Goal: Task Accomplishment & Management: Manage account settings

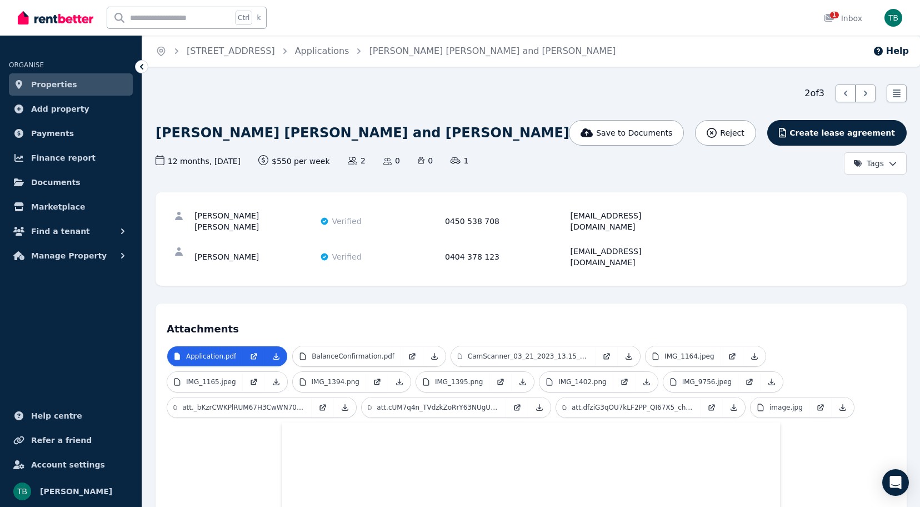
click at [65, 88] on span "Properties" at bounding box center [54, 84] width 46 height 13
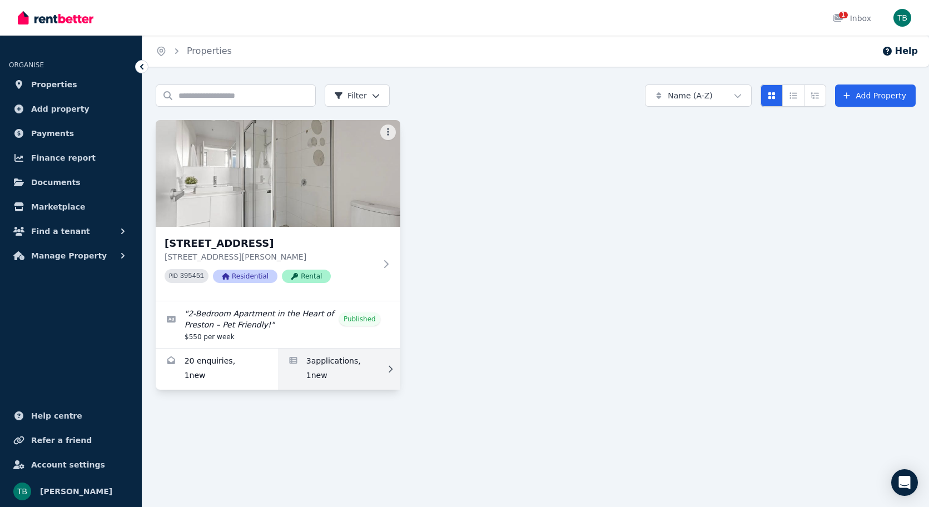
click at [352, 370] on link "Applications for 13/450 Bell St, Preston" at bounding box center [339, 368] width 122 height 41
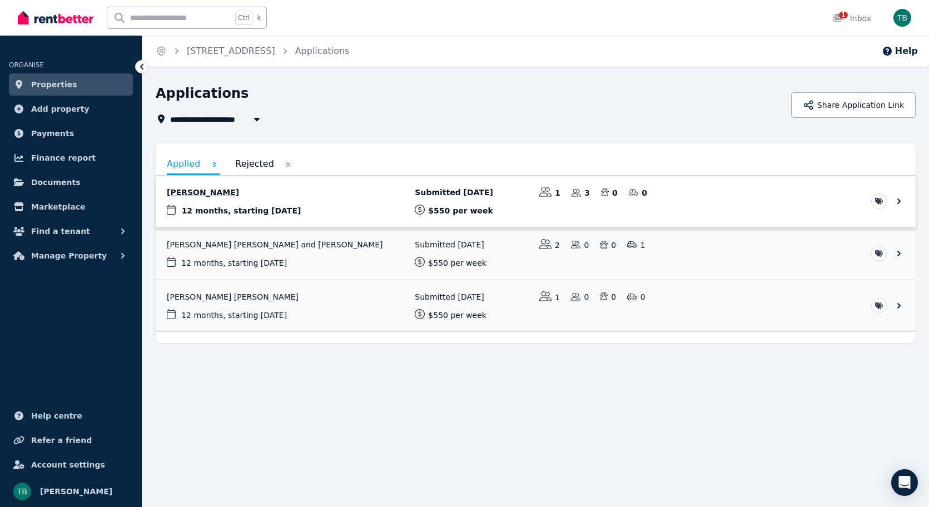
click at [334, 200] on link "View application: Kristin Tarigan" at bounding box center [536, 202] width 760 height 52
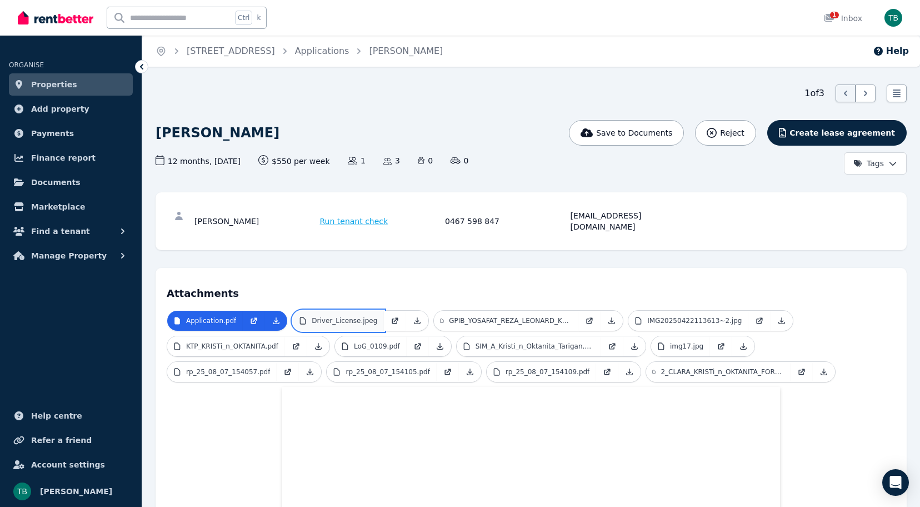
click at [326, 311] on link "Driver_License.jpeg" at bounding box center [338, 321] width 91 height 20
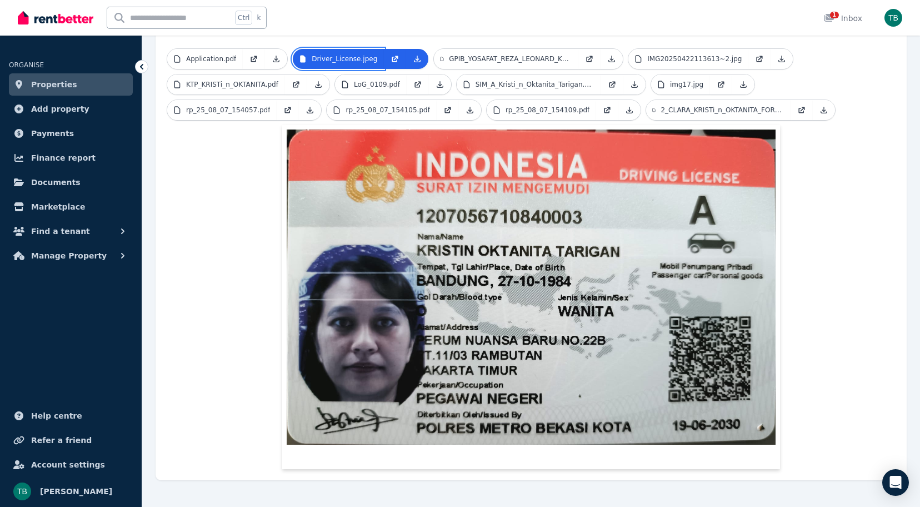
scroll to position [2, 0]
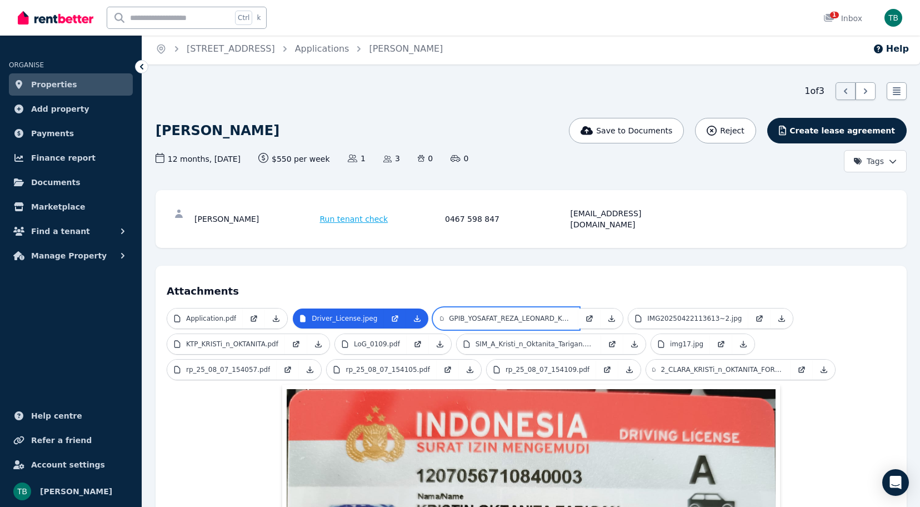
drag, startPoint x: 484, startPoint y: 306, endPoint x: 497, endPoint y: 272, distance: 36.9
click at [484, 314] on p "GPIB_YOSAFAT_REZA_LEONARD_KRISTi_n_OKTANITA_TARIGAN.pdf" at bounding box center [510, 318] width 123 height 9
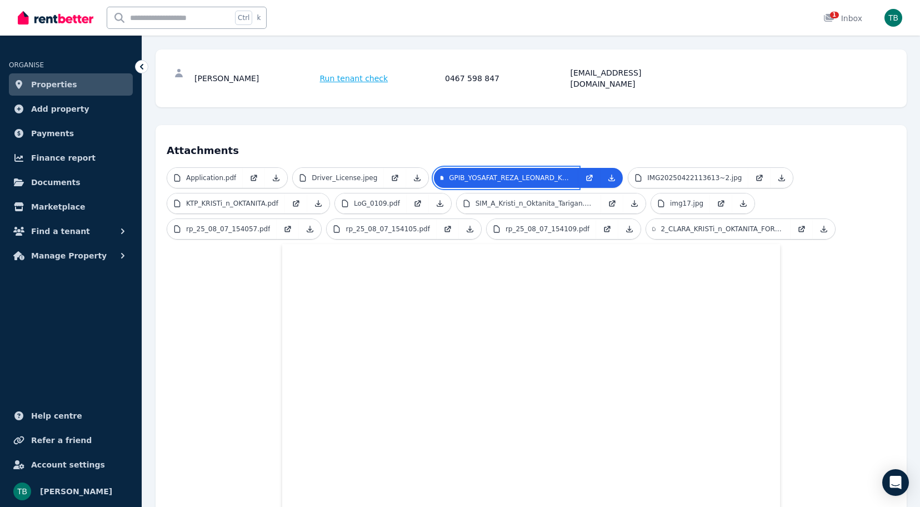
scroll to position [0, 0]
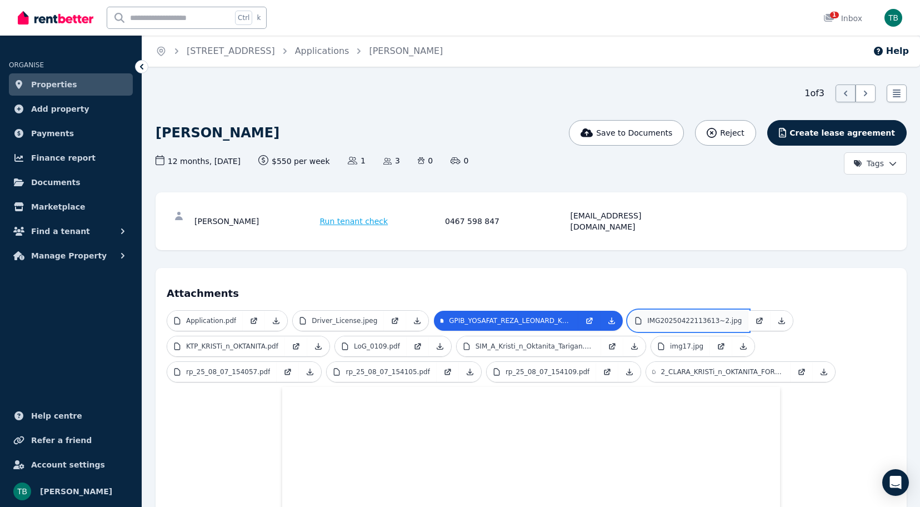
click at [658, 311] on link "IMG20250422113613~2.jpg" at bounding box center [689, 321] width 120 height 20
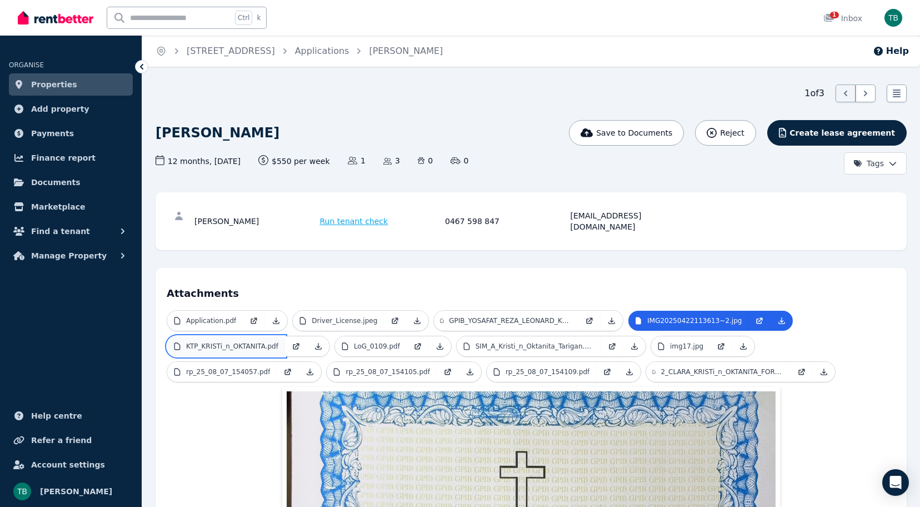
click at [238, 342] on p "KTP_KRISTi_n_OKTANITA.pdf" at bounding box center [232, 346] width 92 height 9
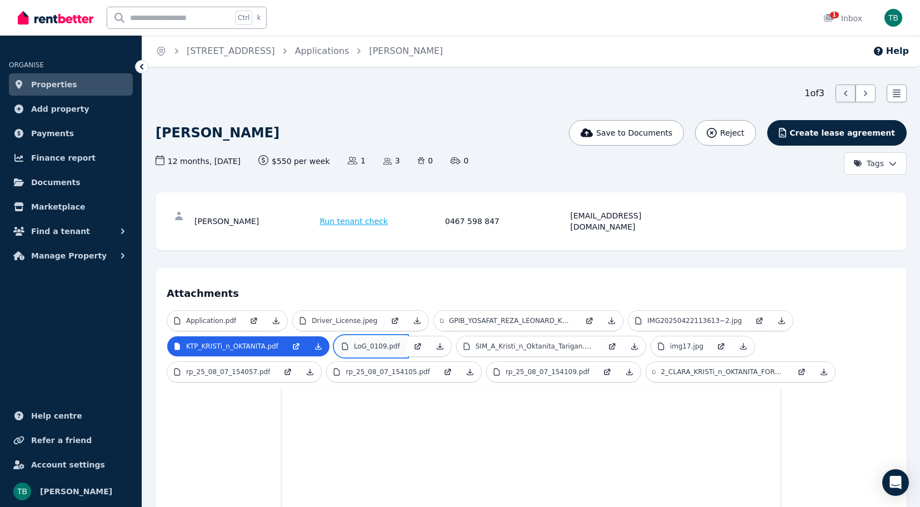
click at [357, 342] on p "LoG_0109.pdf" at bounding box center [377, 346] width 46 height 9
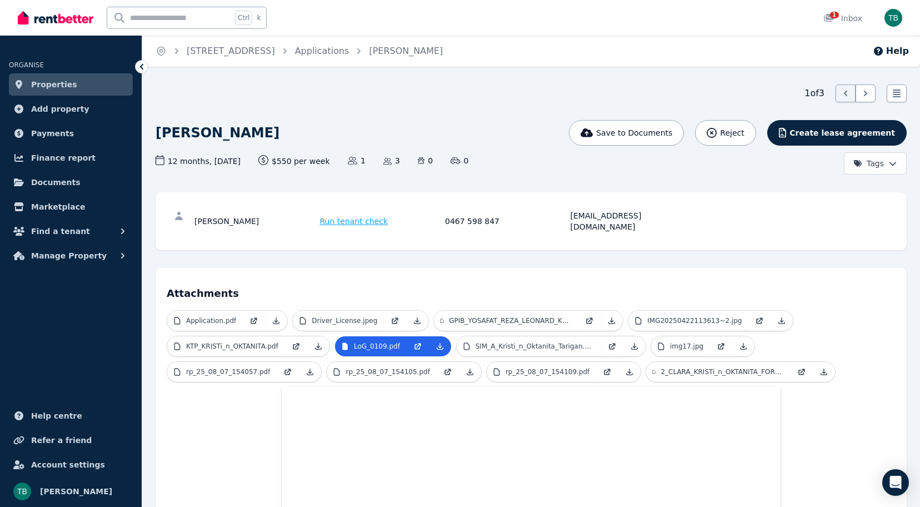
click at [146, 66] on div at bounding box center [141, 66] width 13 height 13
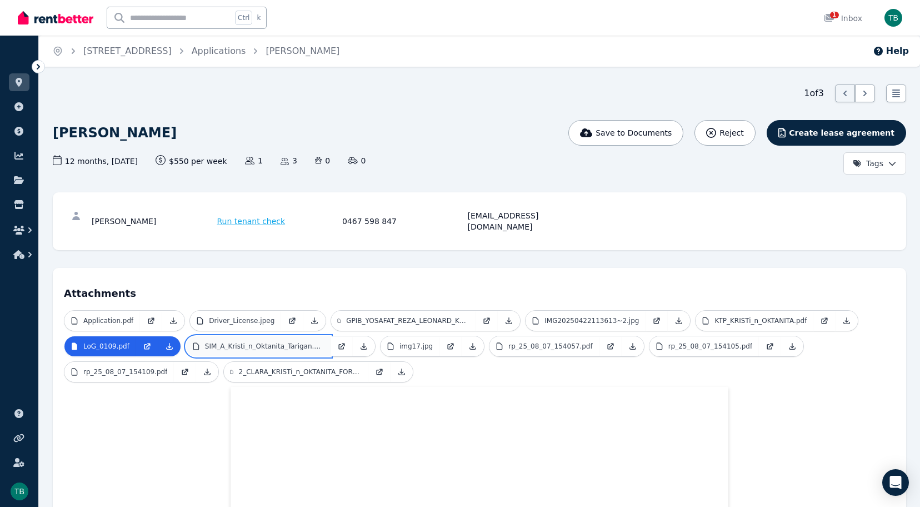
click at [277, 342] on p "SIM_A_Kristi_n_Oktanita_Tarigan.pdf" at bounding box center [264, 346] width 119 height 9
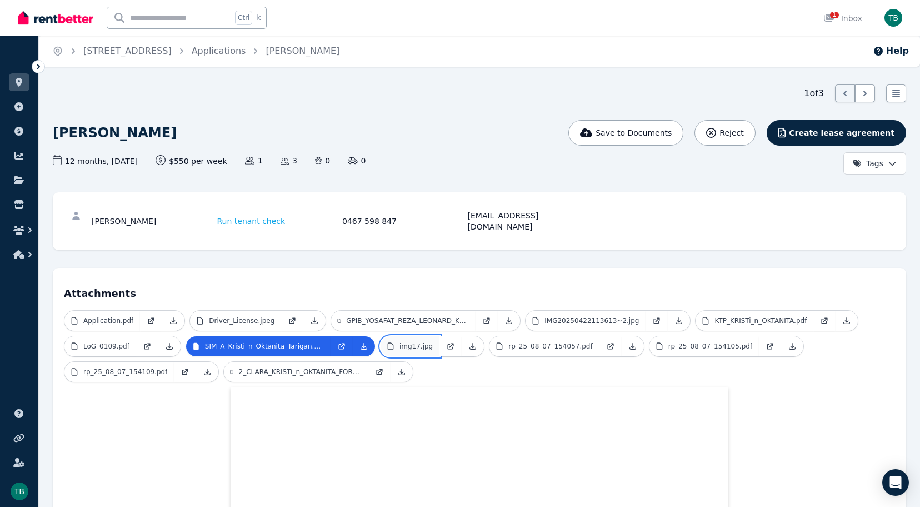
click at [398, 345] on link "img17.jpg" at bounding box center [410, 346] width 59 height 20
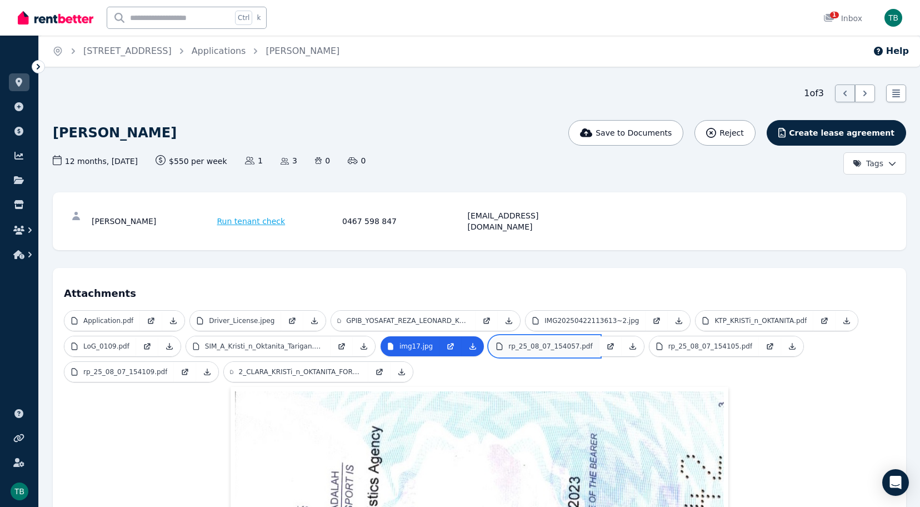
click at [522, 342] on p "rp_25_08_07_154057.pdf" at bounding box center [551, 346] width 84 height 9
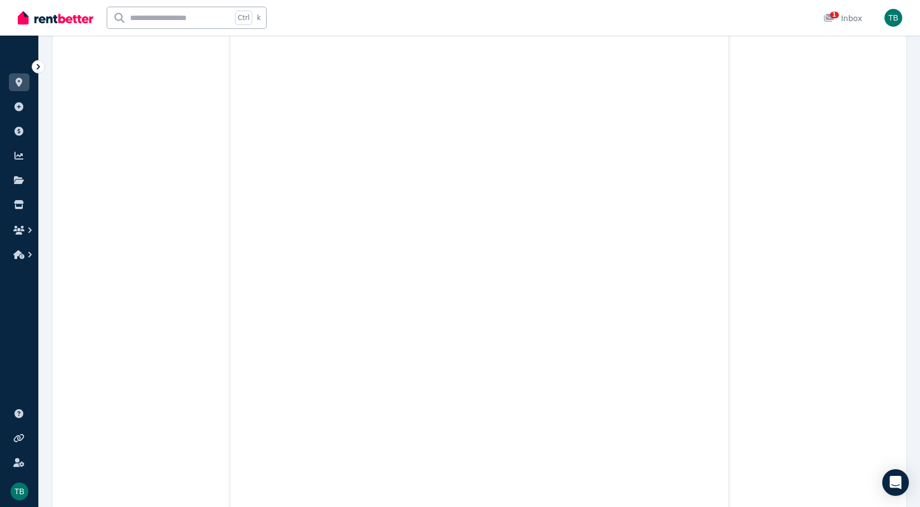
scroll to position [116, 0]
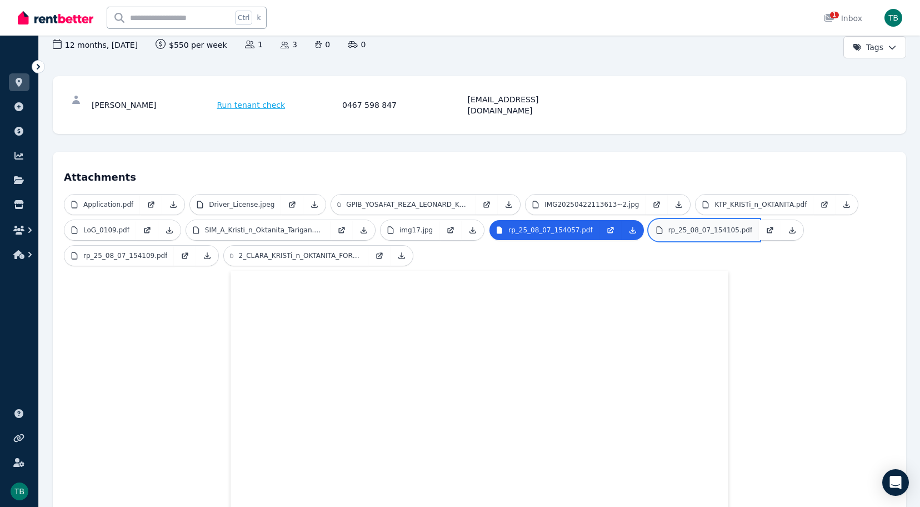
click at [669, 226] on p "rp_25_08_07_154105.pdf" at bounding box center [711, 230] width 84 height 9
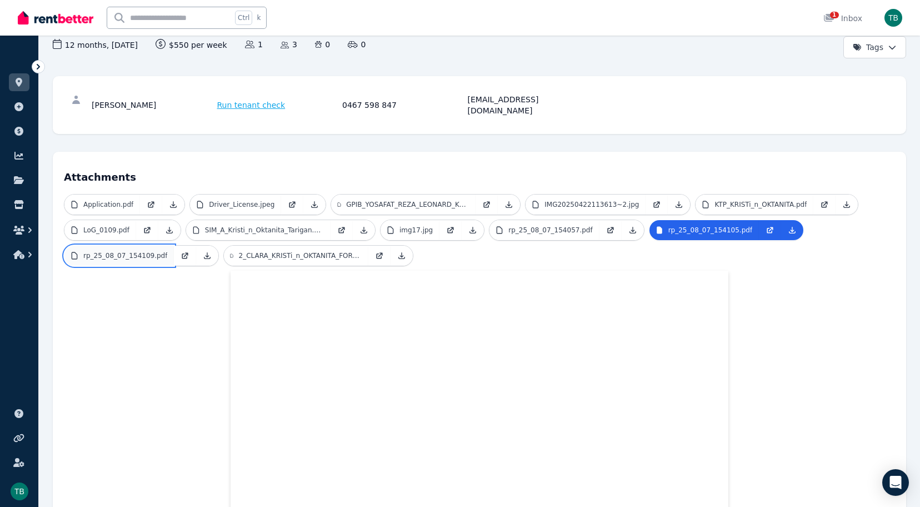
click at [137, 251] on p "rp_25_08_07_154109.pdf" at bounding box center [125, 255] width 84 height 9
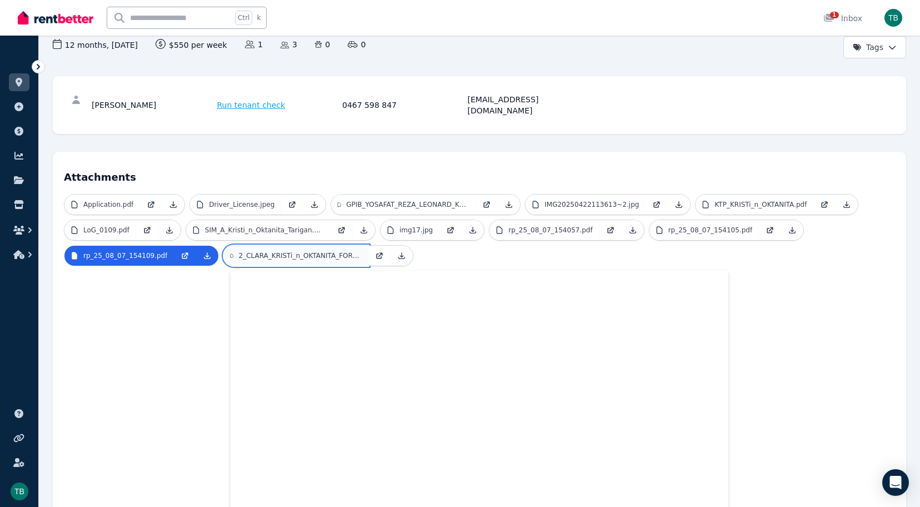
click at [304, 251] on p "2_CLARA_KRISTi_n_OKTANITA_FORMAT_BARU_BILi_nGUAL_KAB._KARO.pdf" at bounding box center [300, 255] width 123 height 9
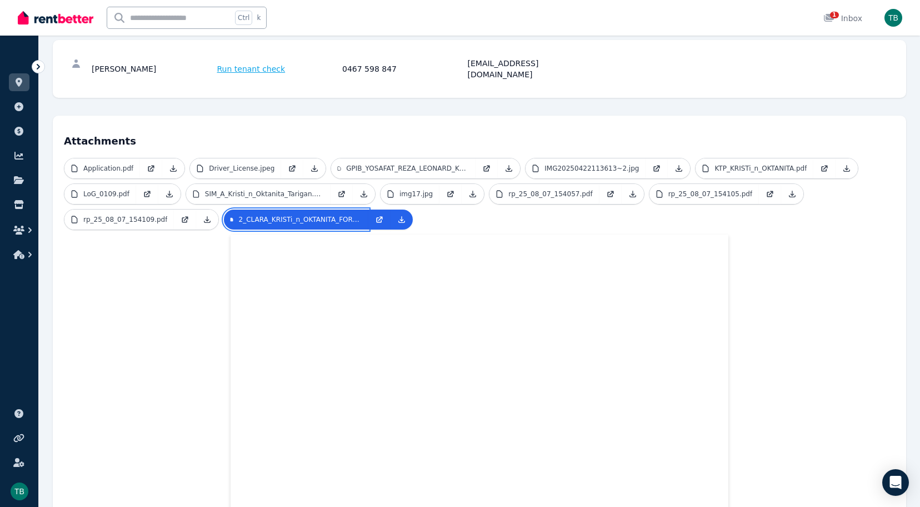
scroll to position [83, 0]
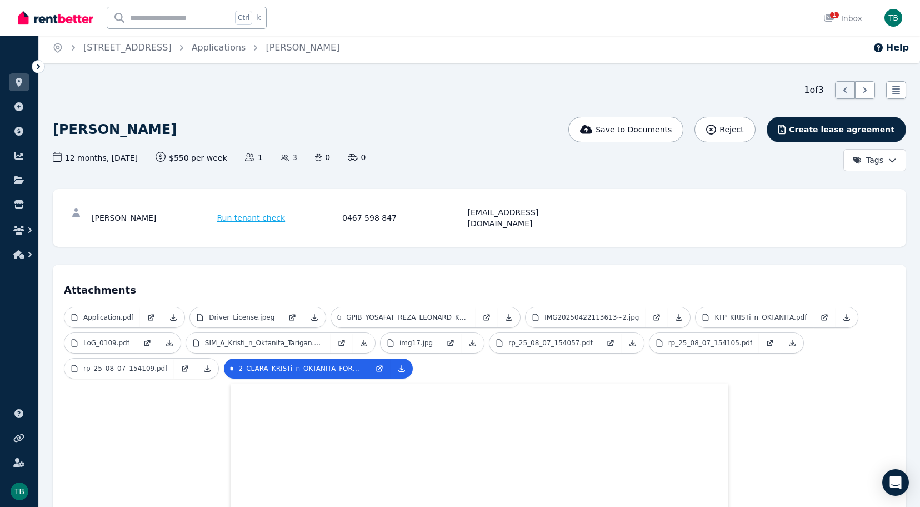
scroll to position [0, 0]
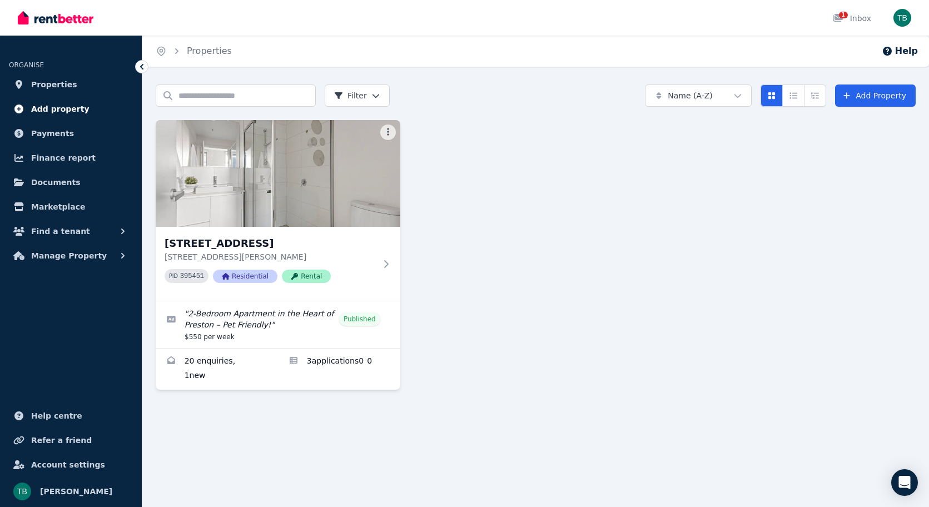
click at [60, 103] on span "Add property" at bounding box center [60, 108] width 58 height 13
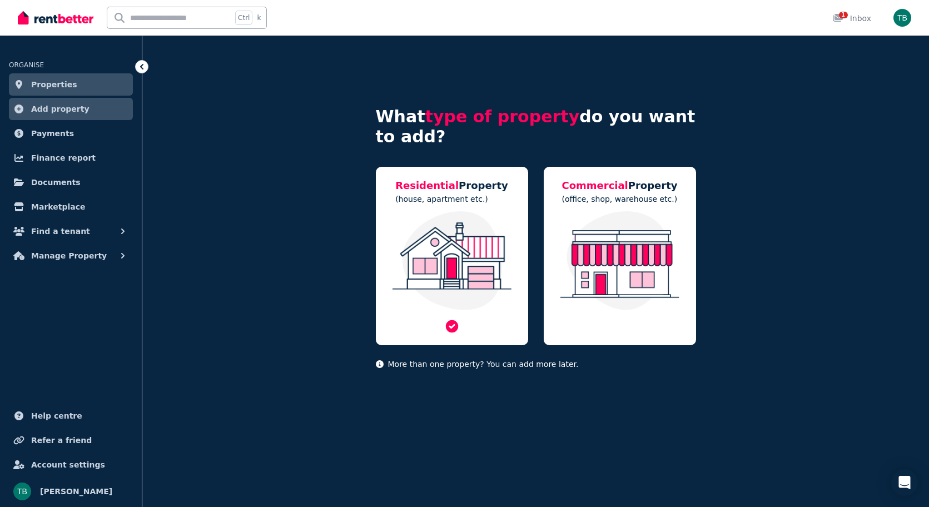
click at [415, 247] on img at bounding box center [452, 260] width 130 height 99
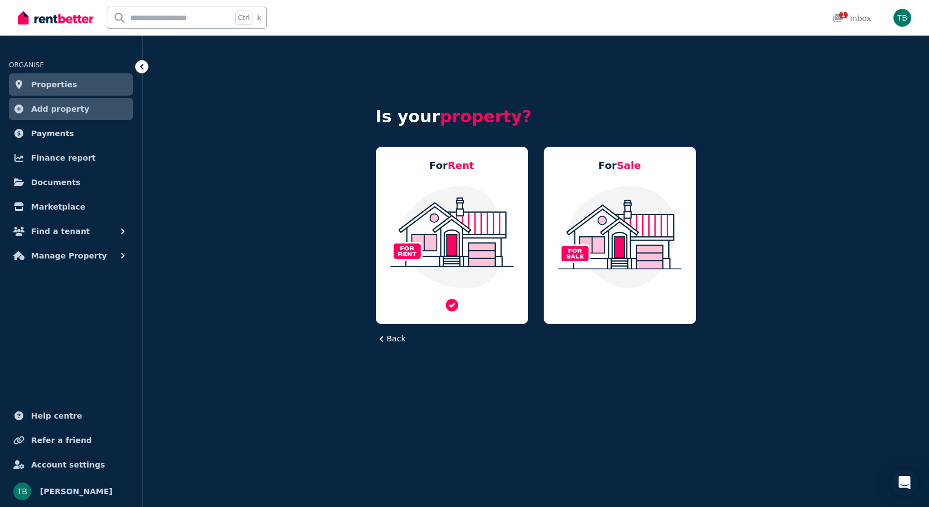
click at [455, 234] on img at bounding box center [452, 237] width 130 height 104
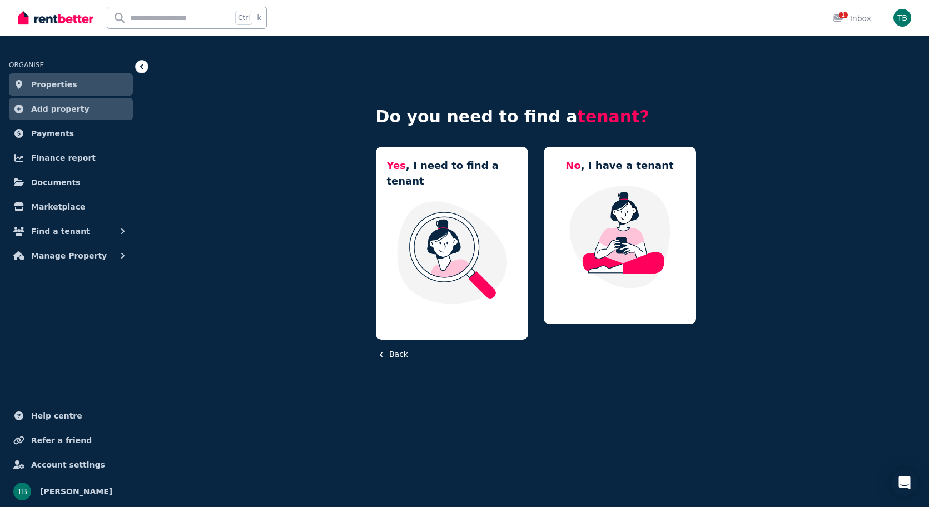
click at [455, 234] on img at bounding box center [452, 252] width 130 height 104
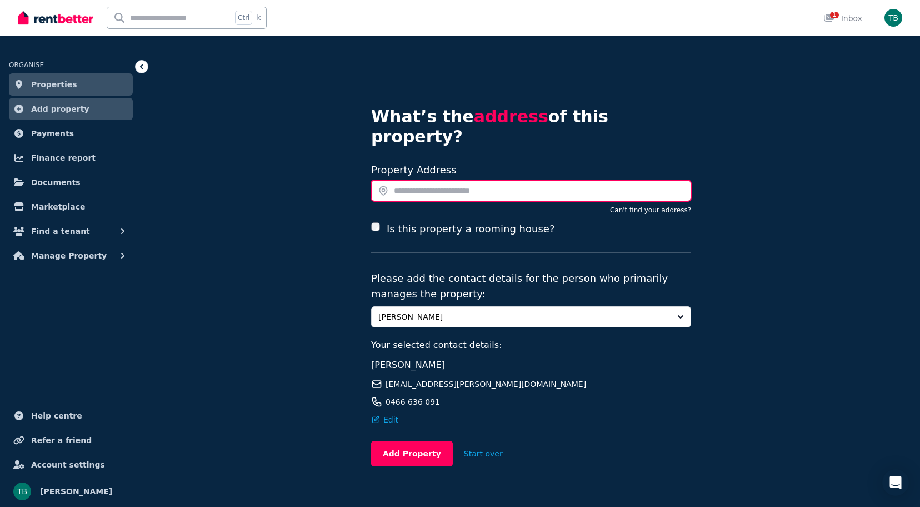
click at [437, 180] on input "text" at bounding box center [531, 190] width 320 height 21
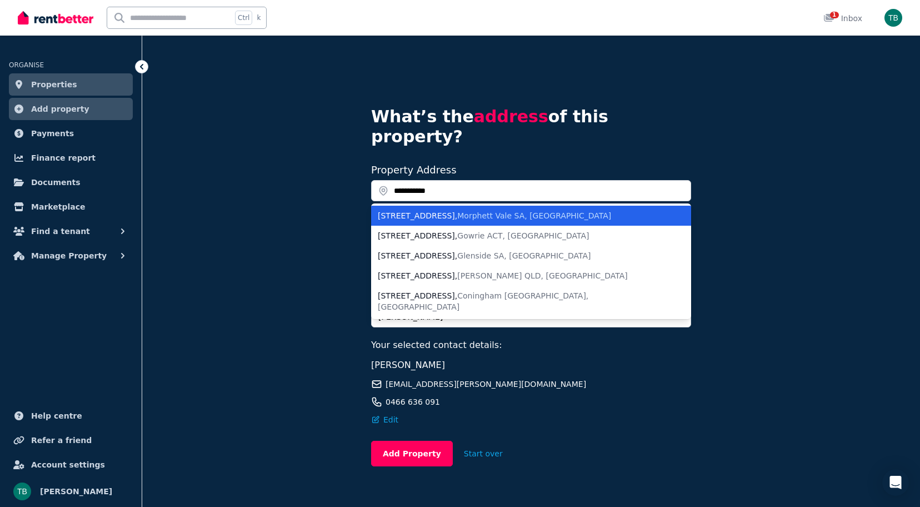
click at [473, 211] on span "Morphett Vale SA, Australia" at bounding box center [534, 215] width 154 height 9
type input "**********"
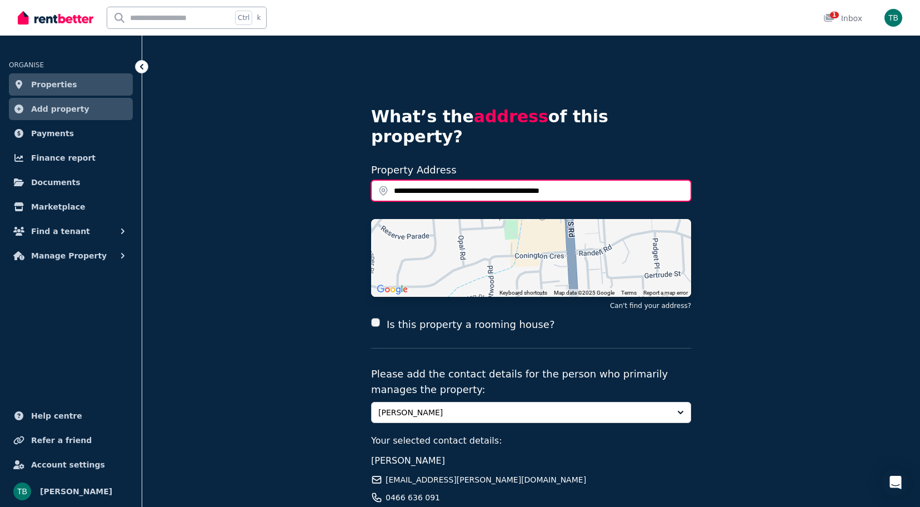
scroll to position [97, 0]
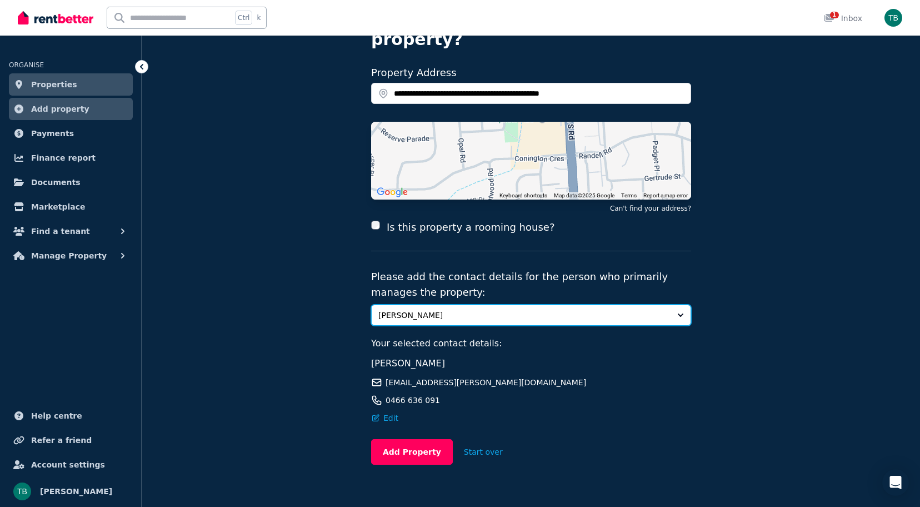
click at [530, 305] on button "[PERSON_NAME]" at bounding box center [531, 315] width 320 height 21
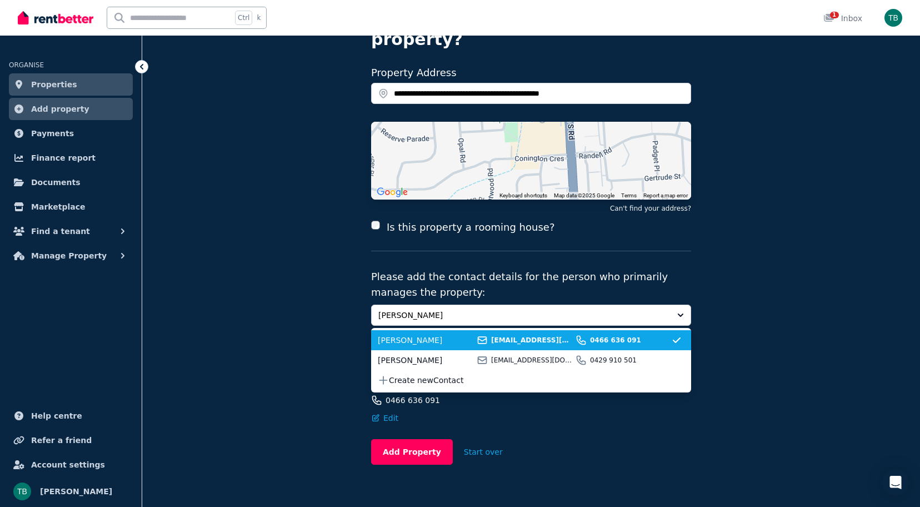
click at [451, 335] on span "[PERSON_NAME]" at bounding box center [426, 340] width 96 height 11
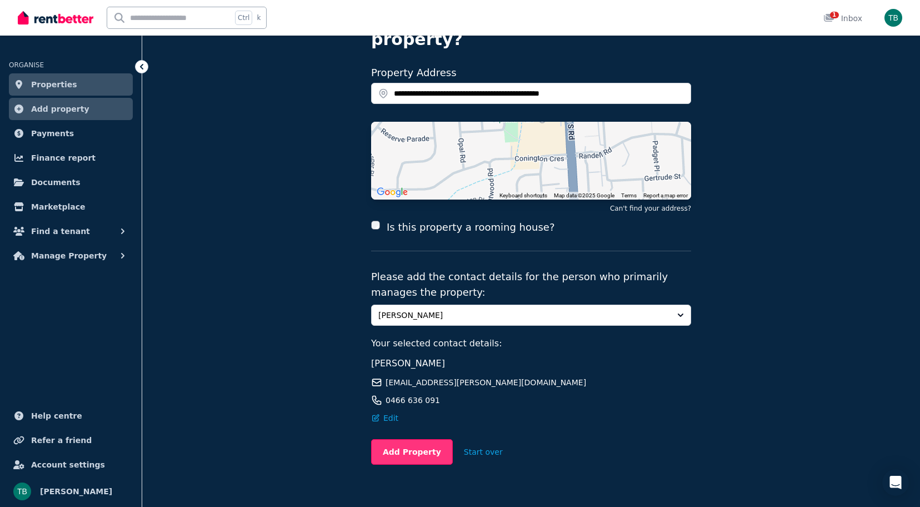
click at [390, 439] on button "Add Property" at bounding box center [412, 452] width 82 height 26
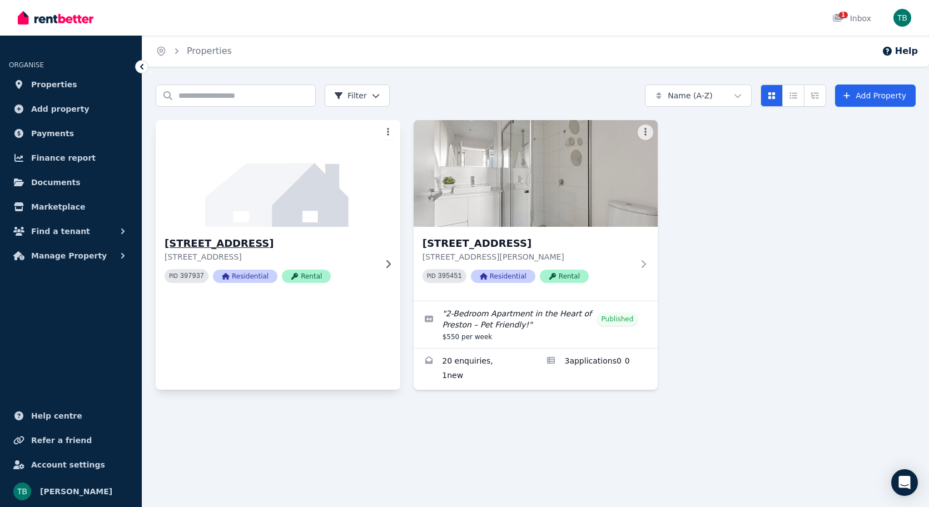
click at [327, 244] on h3 "2/66 Conington Cres, Morphett Vale" at bounding box center [270, 244] width 211 height 16
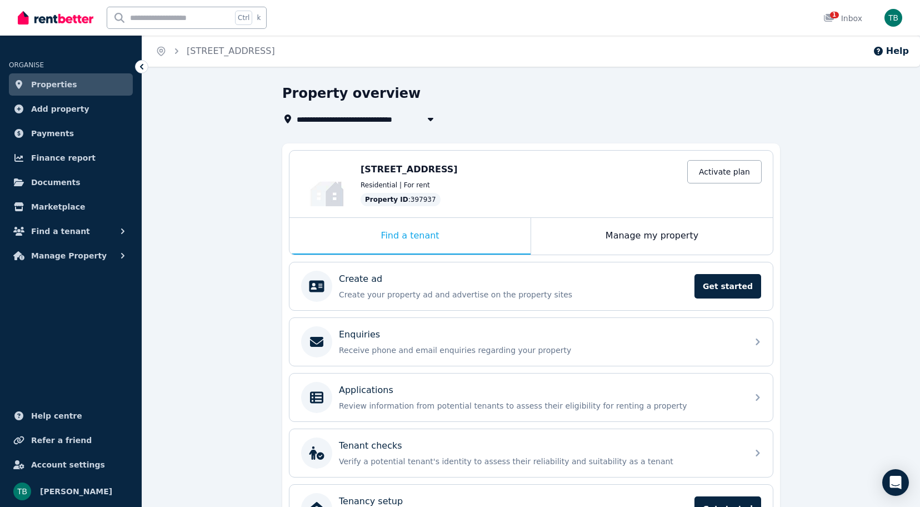
click at [102, 77] on link "Properties" at bounding box center [71, 84] width 124 height 22
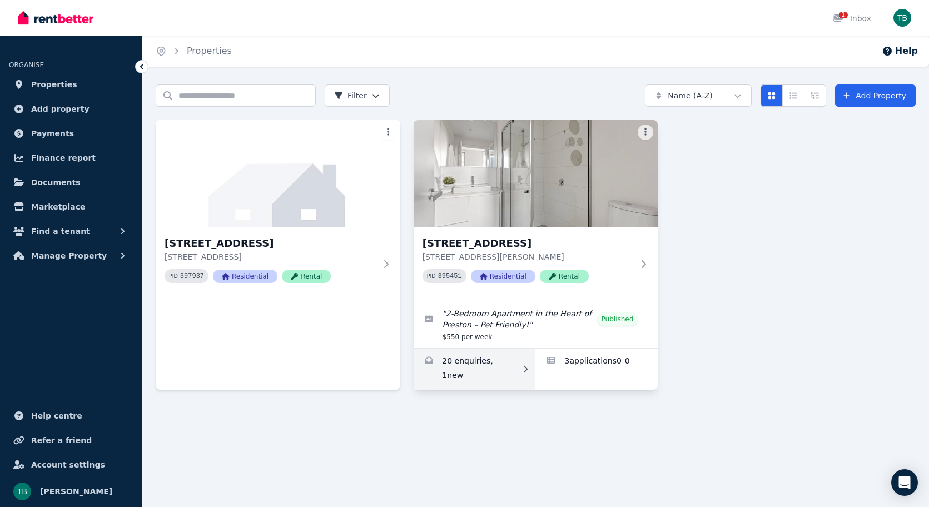
click at [479, 356] on link "Enquiries for 13/450 Bell St, Preston" at bounding box center [474, 368] width 122 height 41
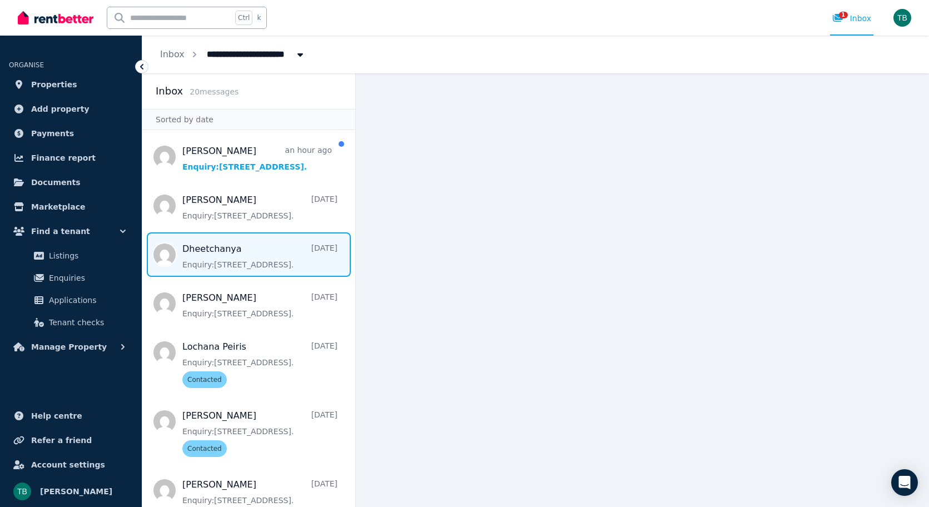
click at [247, 249] on span "Message list" at bounding box center [248, 254] width 213 height 44
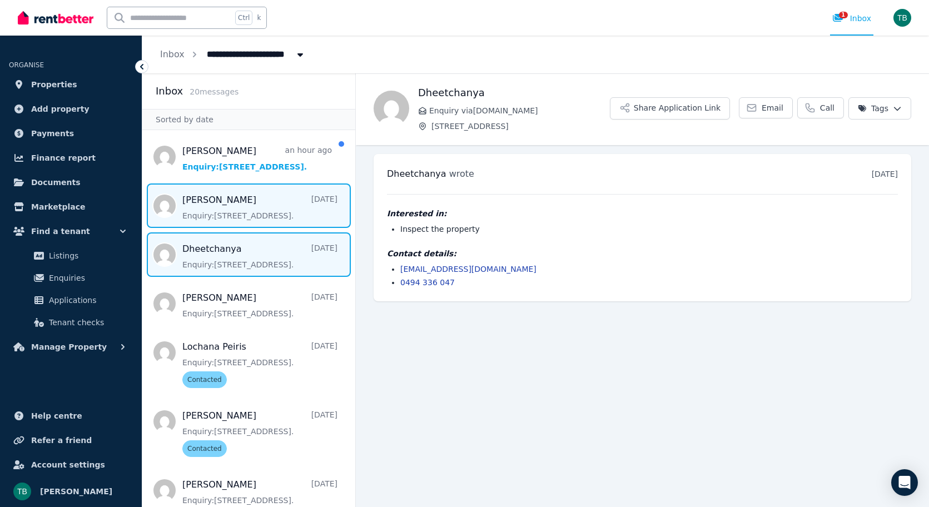
click at [211, 220] on span "Message list" at bounding box center [248, 205] width 213 height 44
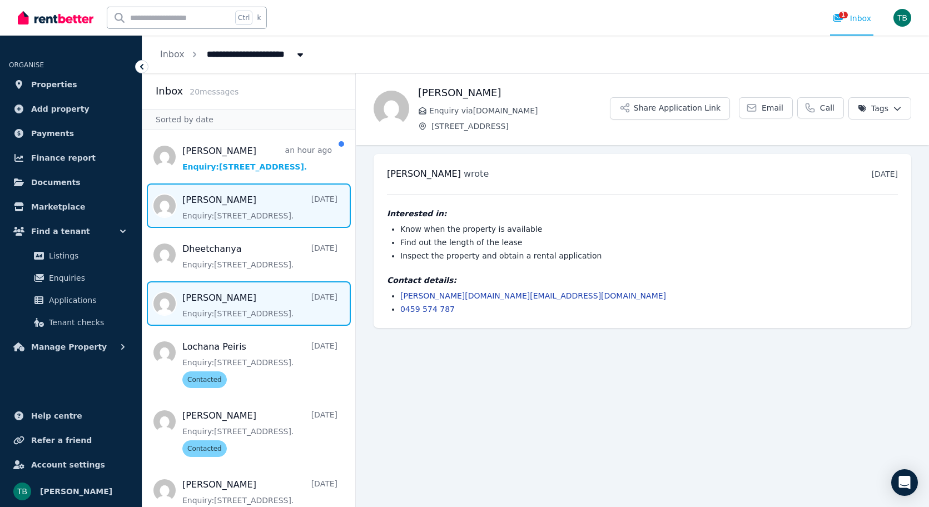
click at [213, 298] on span "Message list" at bounding box center [248, 303] width 213 height 44
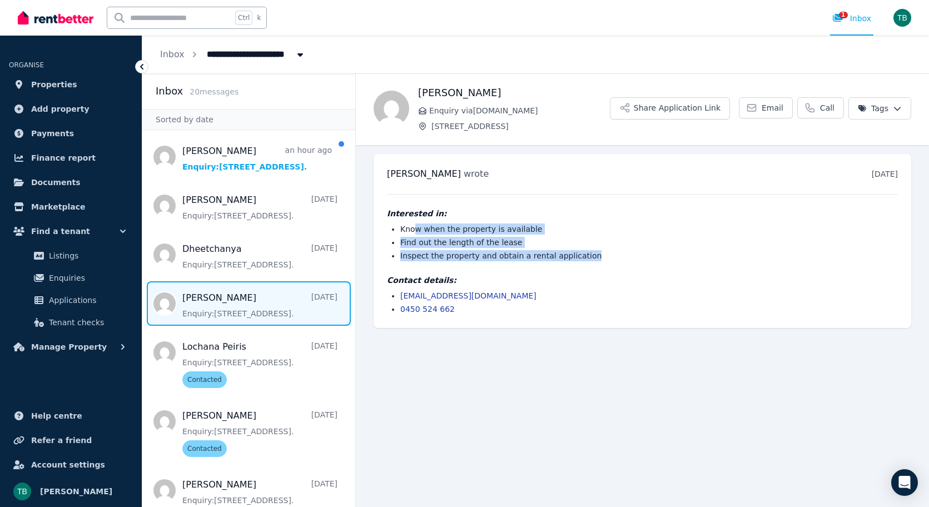
drag, startPoint x: 416, startPoint y: 223, endPoint x: 575, endPoint y: 257, distance: 163.2
click at [575, 257] on div "Interested in: Know when the property is available Find out the length of the l…" at bounding box center [642, 234] width 511 height 53
click at [575, 257] on li "Inspect the property and obtain a rental application" at bounding box center [648, 255] width 497 height 11
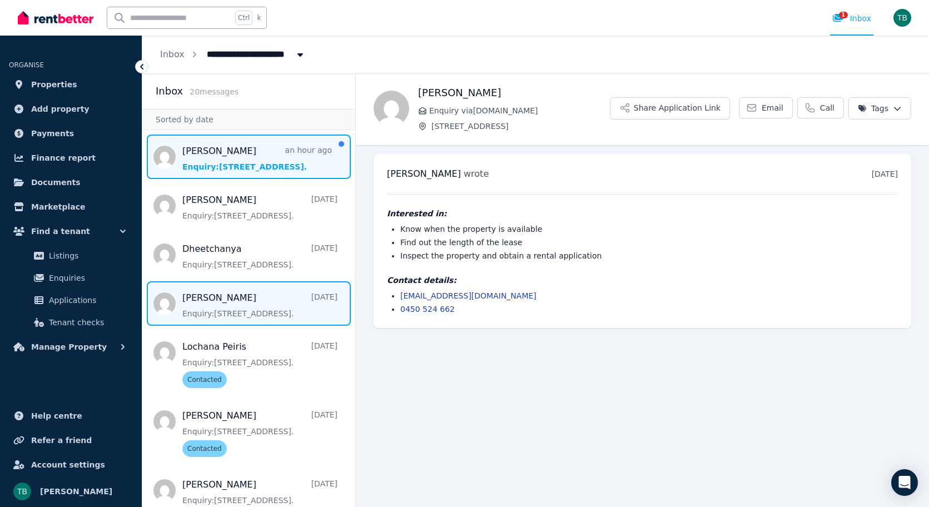
click at [227, 178] on span "Message list" at bounding box center [248, 156] width 213 height 44
